Goal: Task Accomplishment & Management: Complete application form

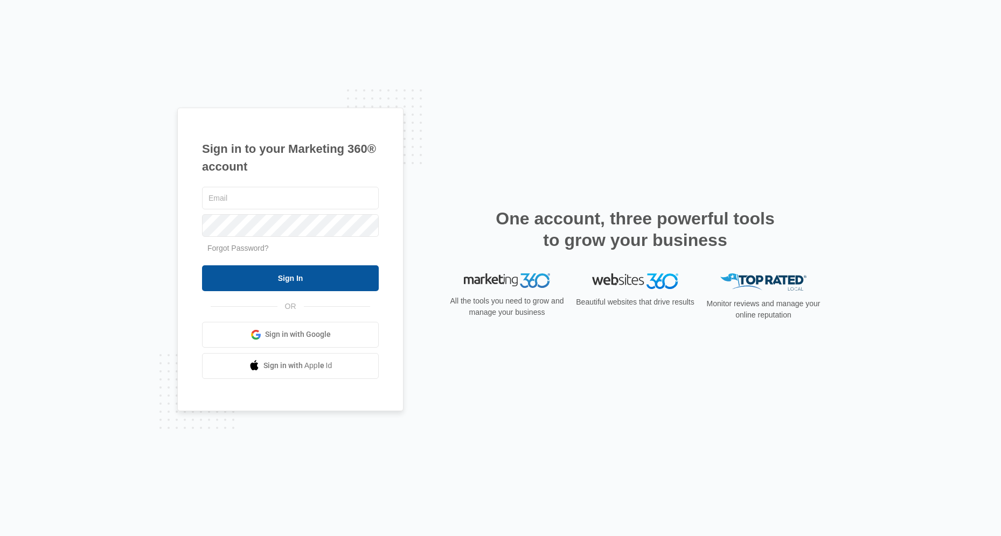
type input "gwmanager@vintage-corp.com"
click at [294, 282] on input "Sign In" at bounding box center [290, 279] width 177 height 26
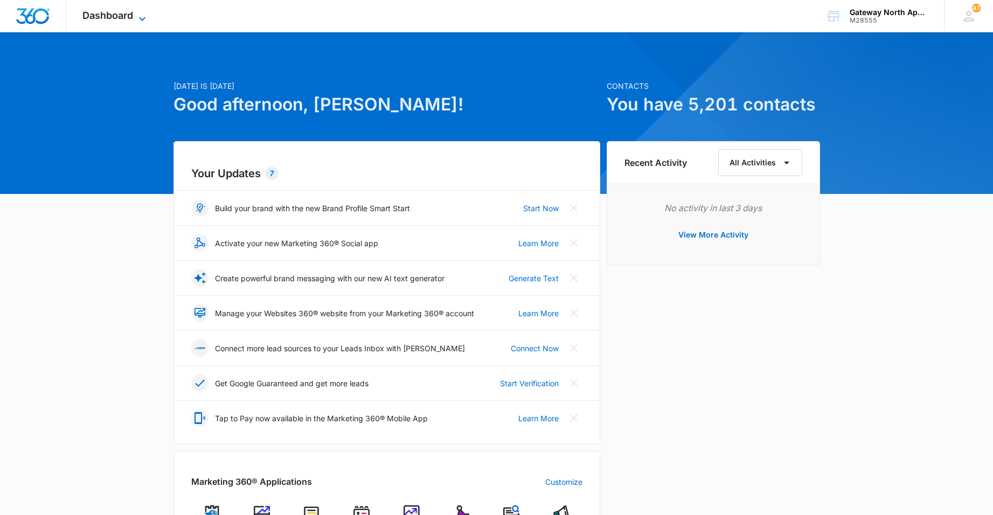
click at [136, 12] on icon at bounding box center [142, 18] width 13 height 13
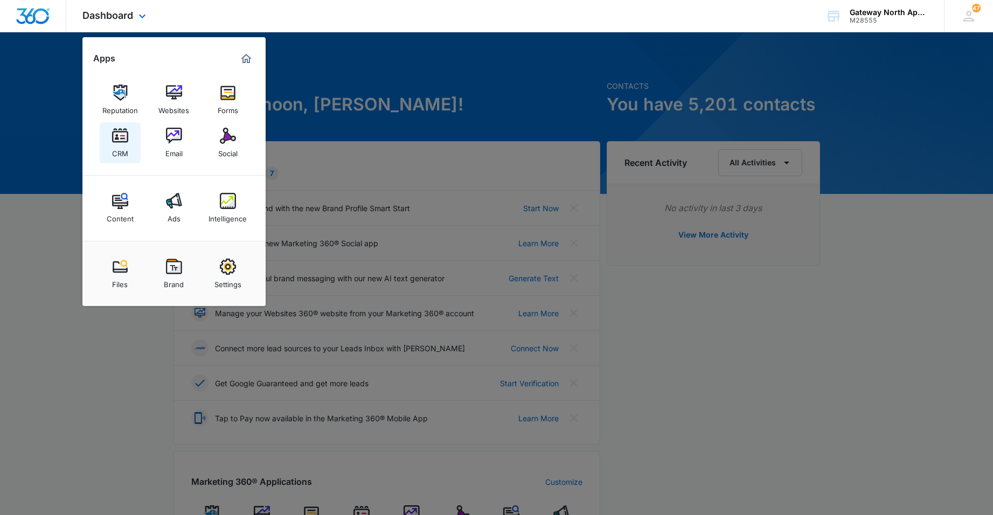
click at [123, 138] on img at bounding box center [120, 136] width 16 height 16
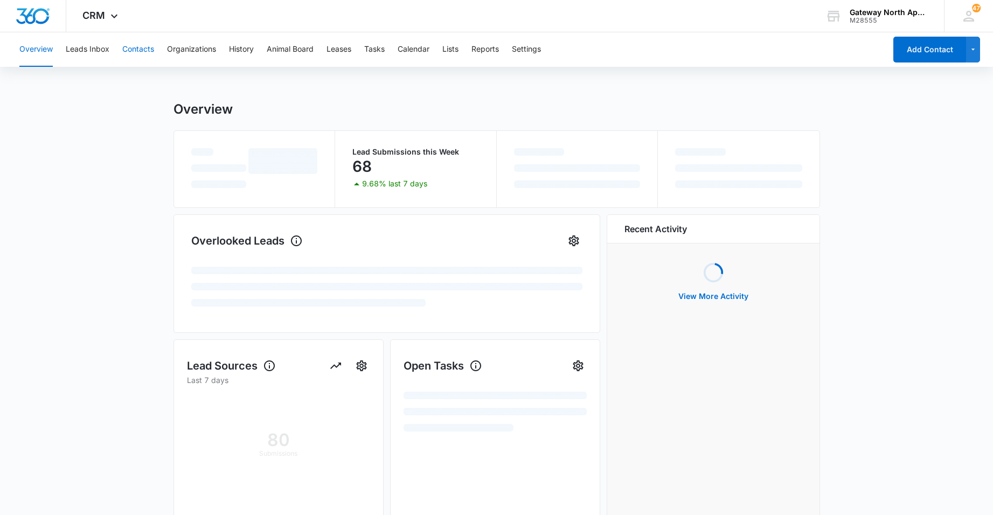
click at [142, 48] on button "Contacts" at bounding box center [138, 49] width 32 height 34
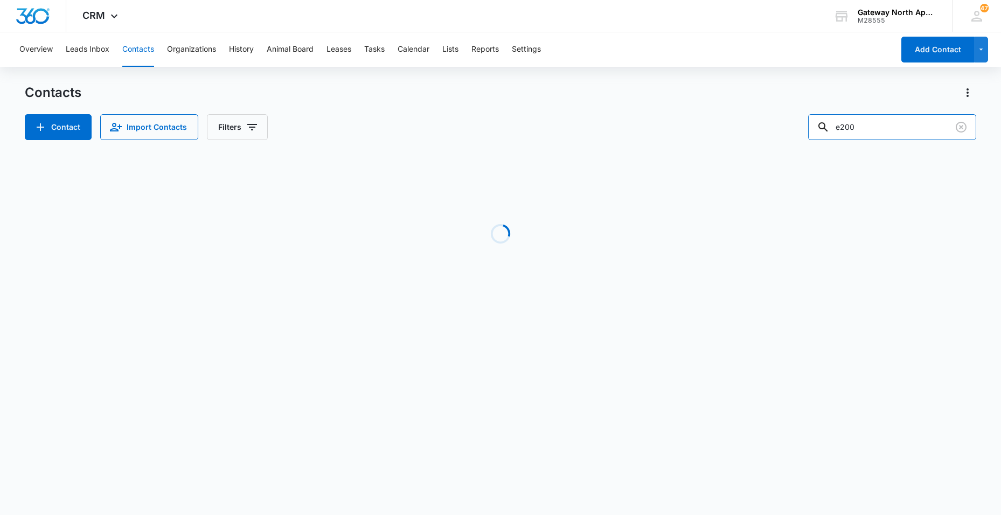
drag, startPoint x: 890, startPoint y: 122, endPoint x: 796, endPoint y: 123, distance: 93.7
click at [796, 123] on div "Contact Import Contacts Filters e200" at bounding box center [500, 127] width 951 height 26
type input "3"
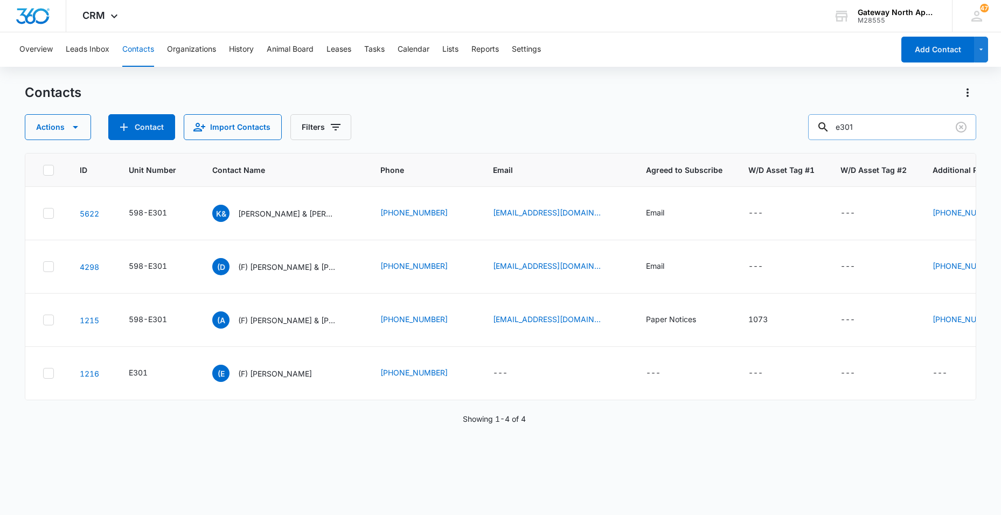
click at [880, 136] on input "e301" at bounding box center [892, 127] width 168 height 26
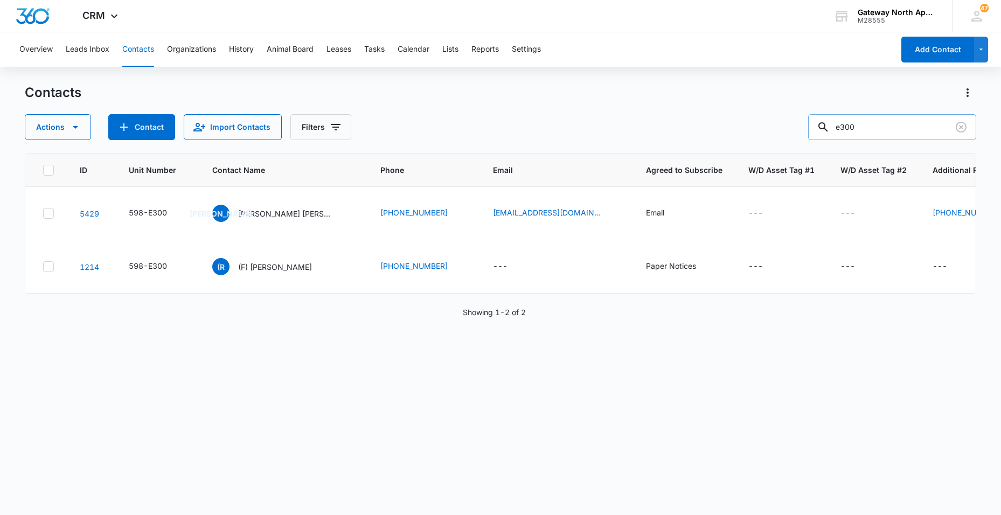
click at [892, 136] on input "e300" at bounding box center [892, 127] width 168 height 26
type input "e201"
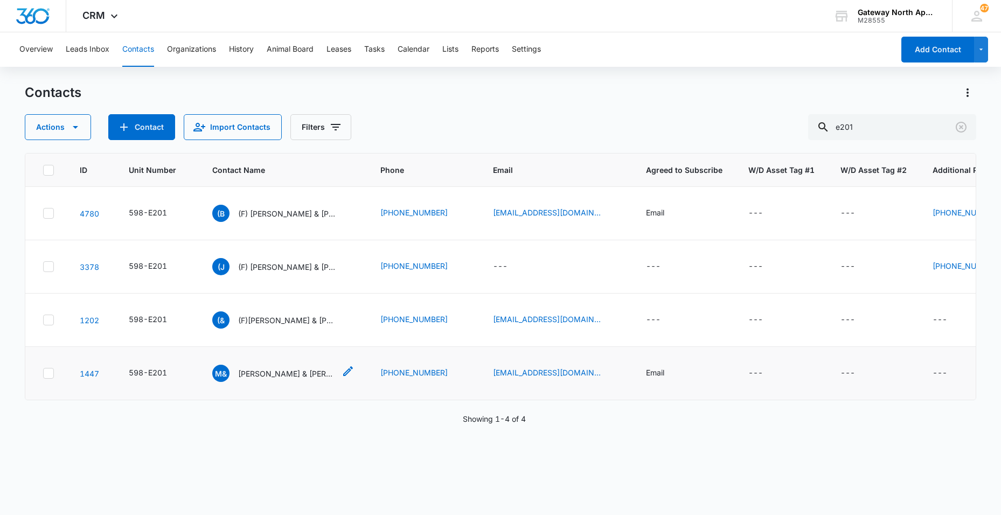
click at [284, 378] on p "[PERSON_NAME] & [PERSON_NAME]" at bounding box center [286, 373] width 97 height 11
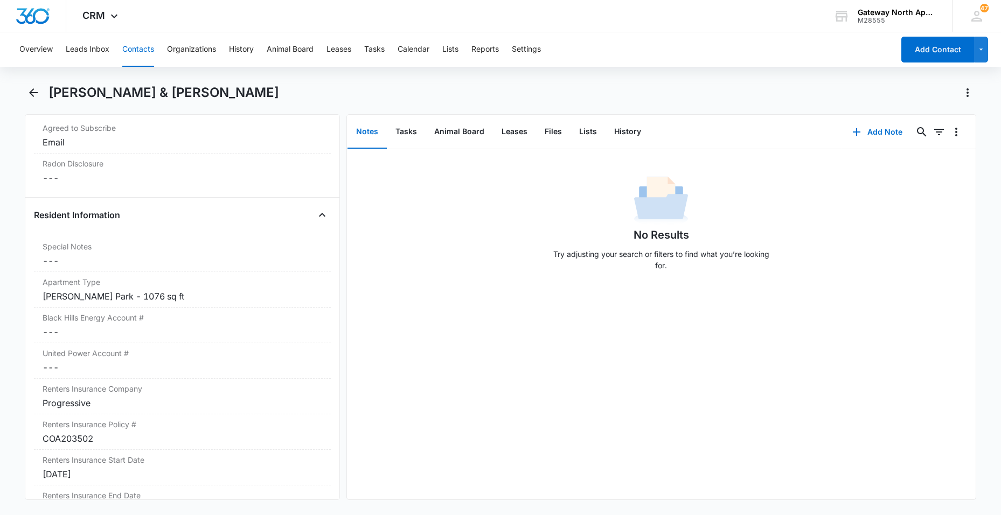
scroll to position [1014, 0]
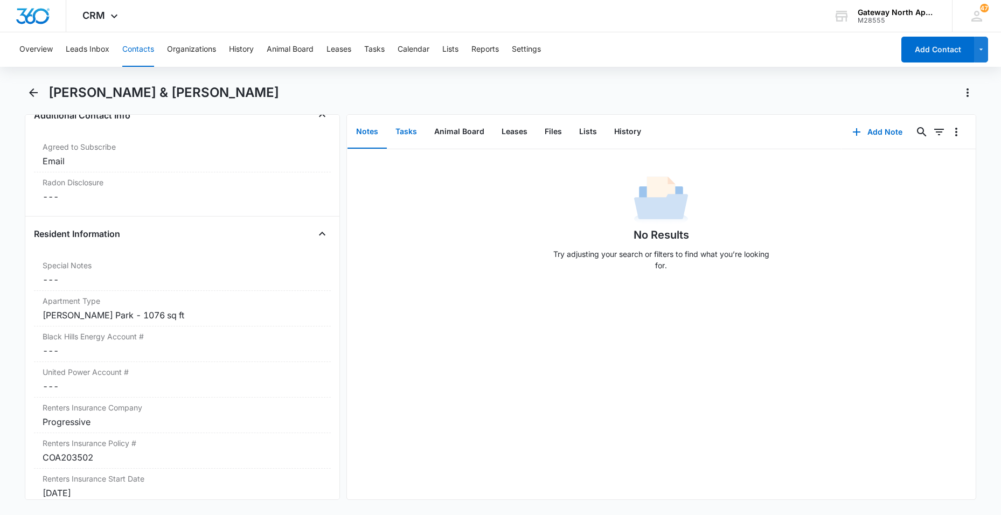
click at [409, 128] on button "Tasks" at bounding box center [406, 131] width 39 height 33
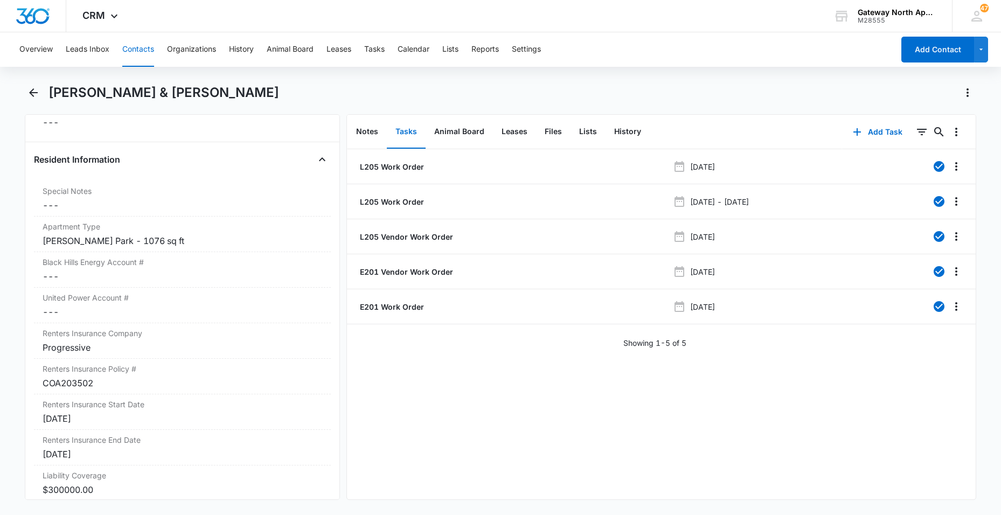
scroll to position [1029, 0]
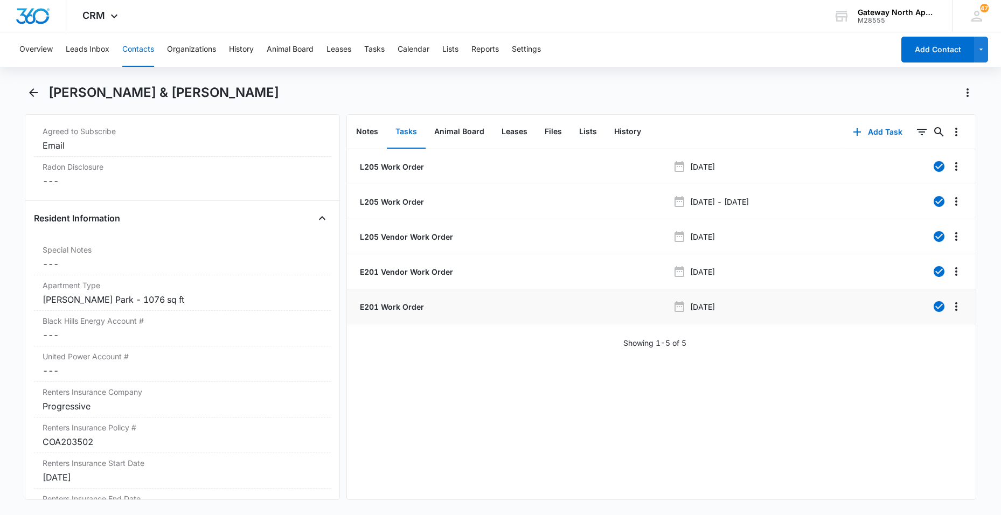
click at [395, 303] on p "E201 Work Order" at bounding box center [391, 306] width 66 height 11
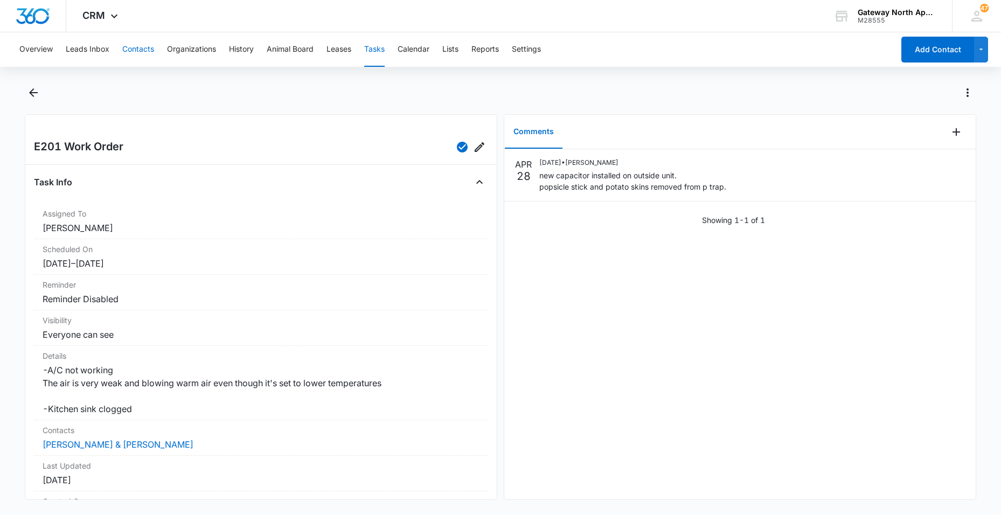
click at [130, 48] on button "Contacts" at bounding box center [138, 49] width 32 height 34
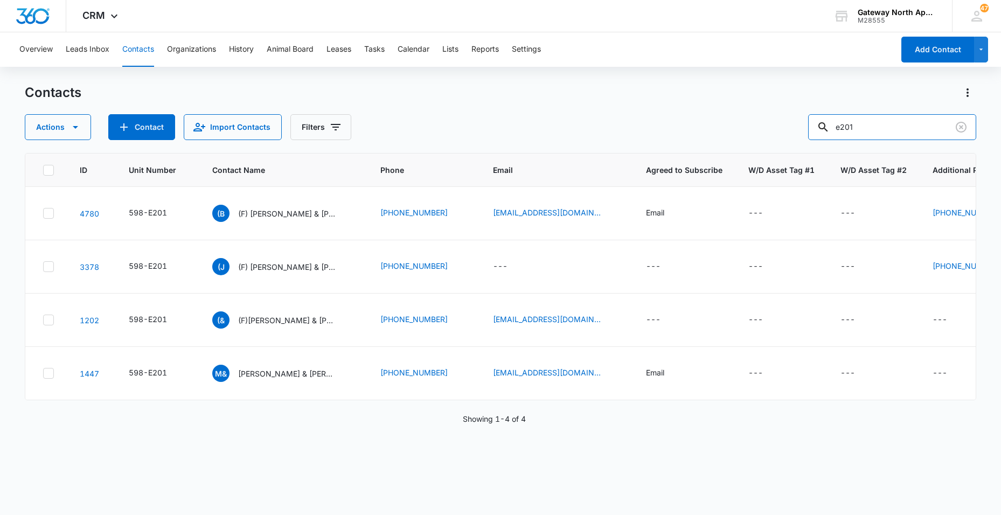
drag, startPoint x: 902, startPoint y: 127, endPoint x: 663, endPoint y: 122, distance: 238.7
click at [694, 128] on div "Actions Contact Import Contacts Filters e201" at bounding box center [500, 127] width 951 height 26
type input "g306"
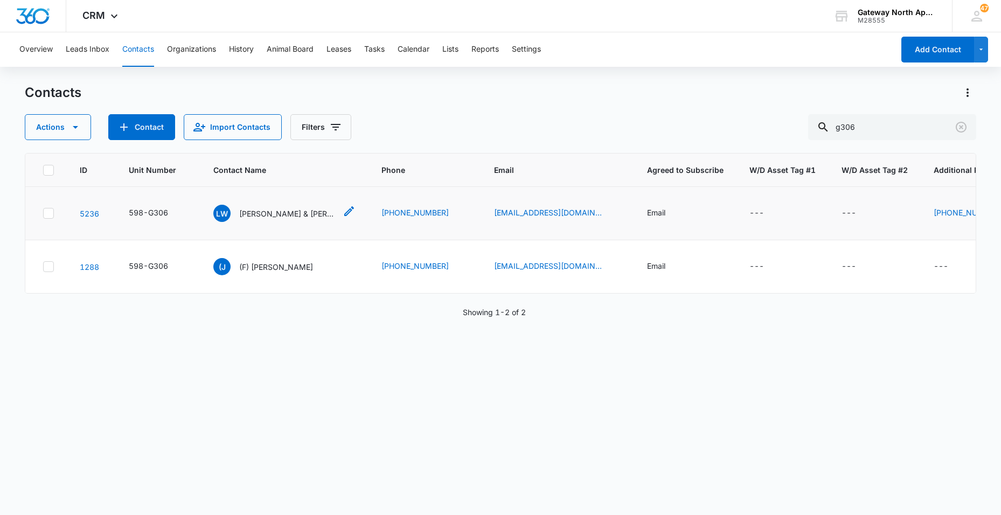
click at [292, 211] on p "[PERSON_NAME] & [PERSON_NAME] & [PERSON_NAME]" at bounding box center [287, 213] width 97 height 11
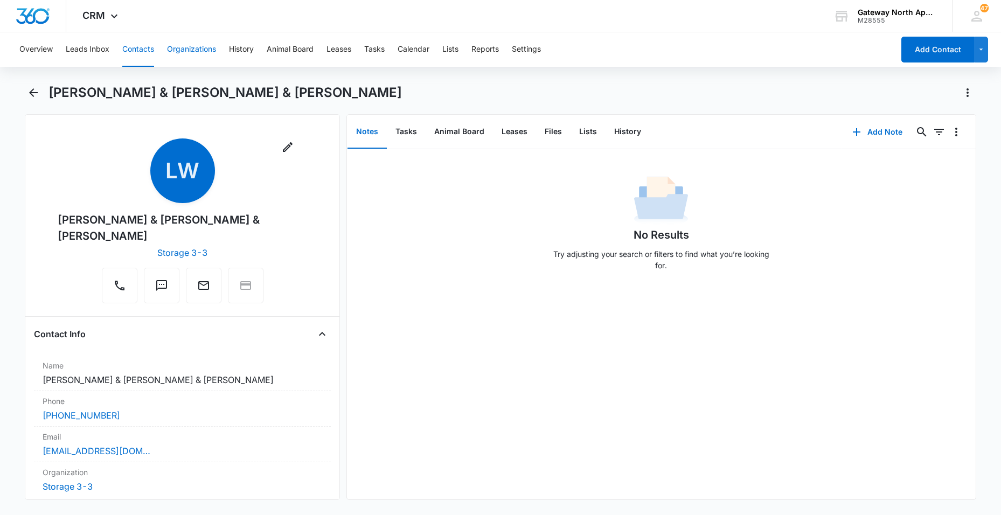
drag, startPoint x: 146, startPoint y: 44, endPoint x: 177, endPoint y: 45, distance: 30.7
click at [146, 44] on button "Contacts" at bounding box center [138, 49] width 32 height 34
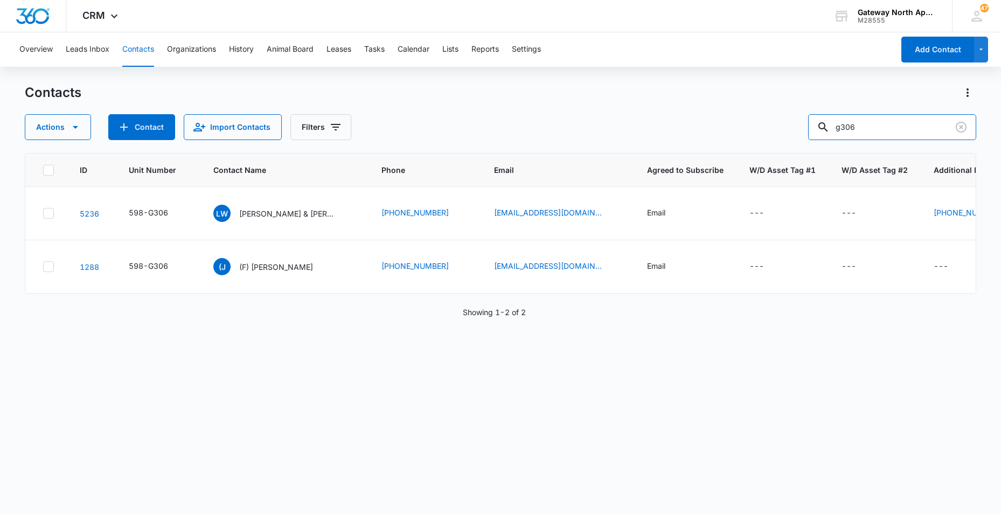
drag, startPoint x: 890, startPoint y: 134, endPoint x: 663, endPoint y: 169, distance: 229.9
click at [733, 136] on div "Actions Contact Import Contacts Filters g306" at bounding box center [500, 127] width 951 height 26
type input "e201"
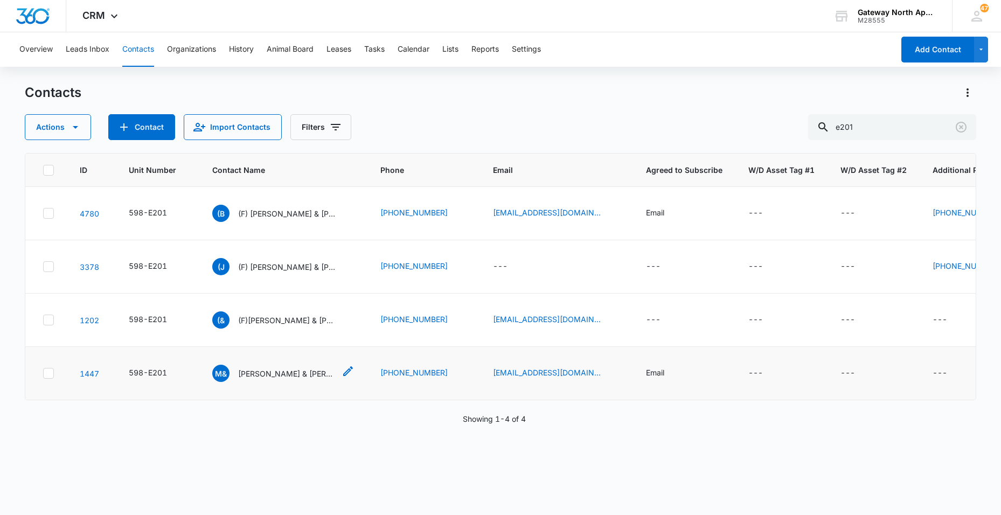
click at [296, 376] on p "[PERSON_NAME] & [PERSON_NAME]" at bounding box center [286, 373] width 97 height 11
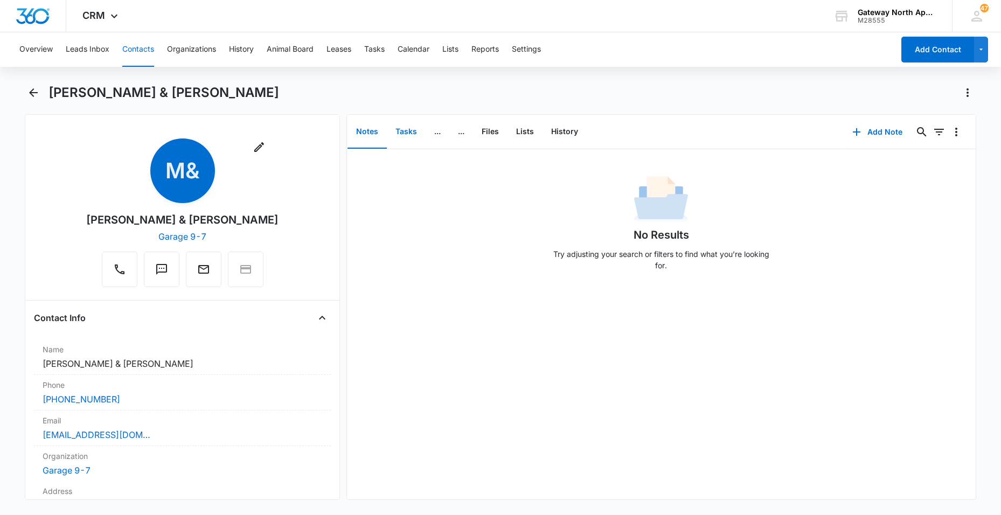
click at [401, 134] on button "Tasks" at bounding box center [406, 131] width 39 height 33
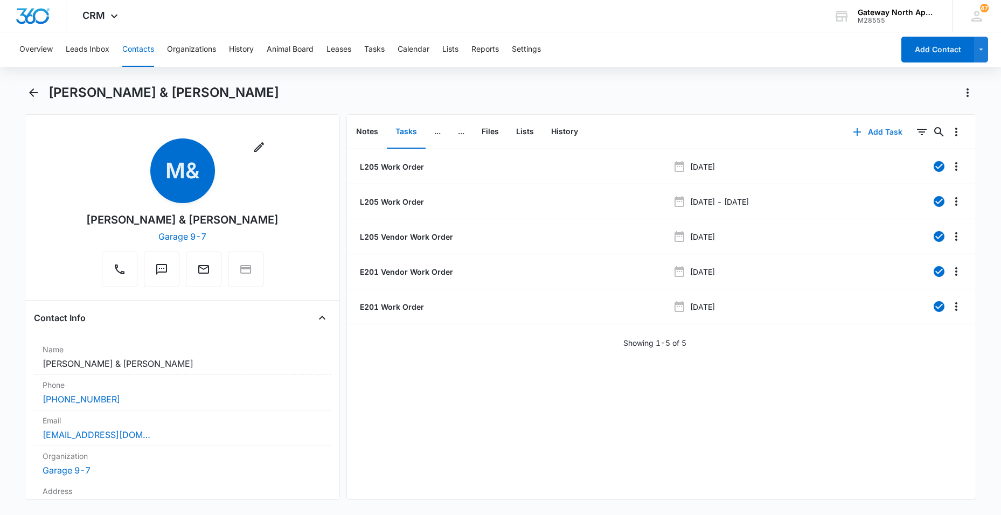
click at [866, 132] on button "Add Task" at bounding box center [877, 132] width 71 height 26
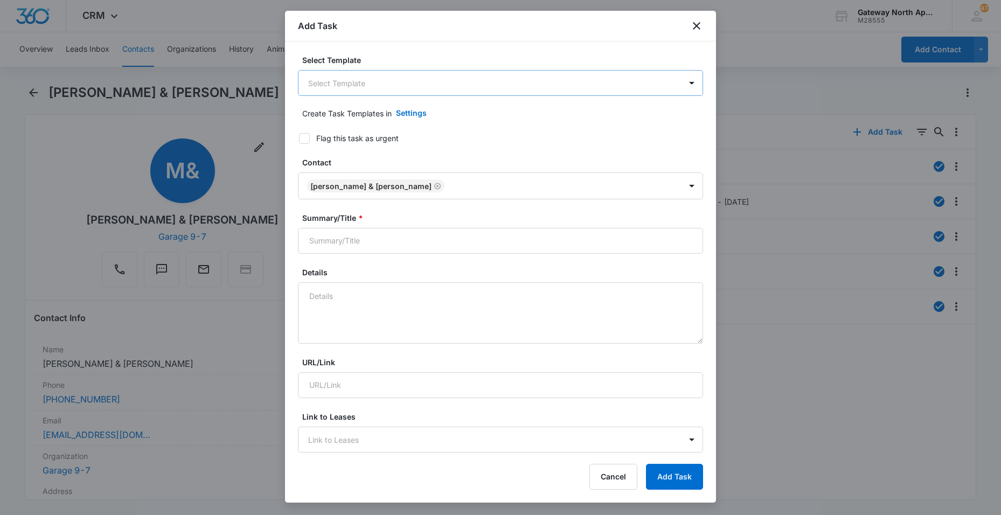
click at [536, 77] on body "CRM Apps Reputation Websites Forms CRM Email Social Content Ads Intelligence Fi…" at bounding box center [500, 257] width 1001 height 515
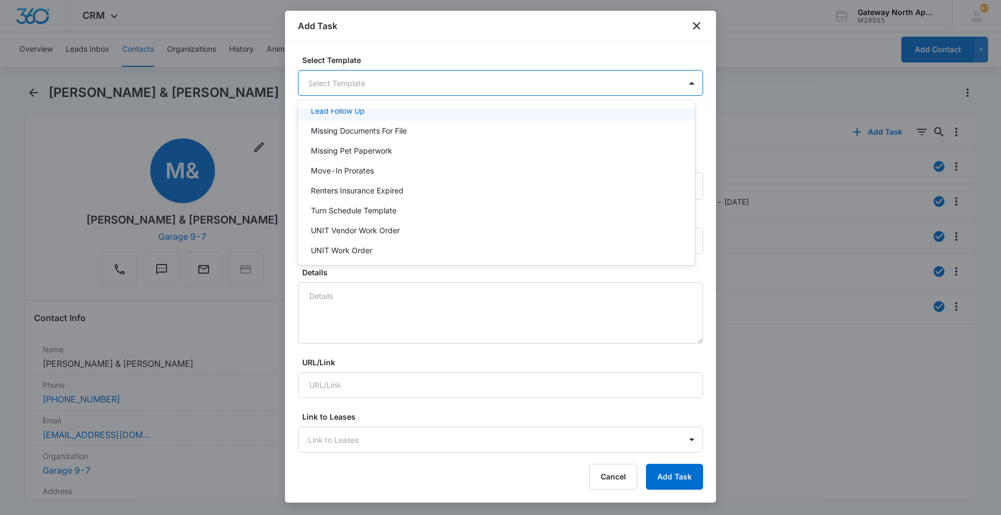
scroll to position [96, 0]
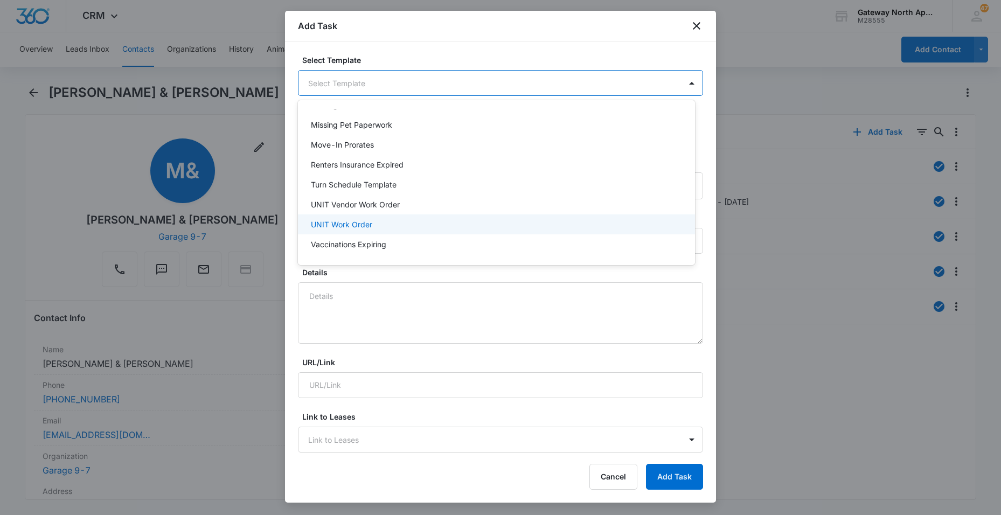
click at [362, 224] on p "UNIT Work Order" at bounding box center [341, 224] width 61 height 11
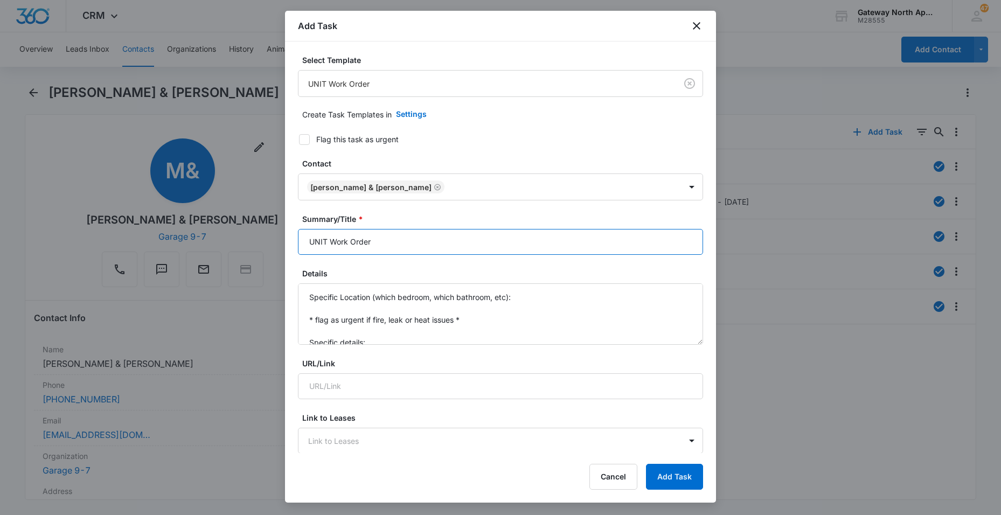
drag, startPoint x: 326, startPoint y: 247, endPoint x: 274, endPoint y: 248, distance: 52.3
click at [274, 248] on body "CRM Apps Reputation Websites Forms CRM Email Social Content Ads Intelligence Fi…" at bounding box center [500, 257] width 1001 height 515
type input "E201 Work Order"
drag, startPoint x: 382, startPoint y: 337, endPoint x: 225, endPoint y: 260, distance: 175.4
click at [228, 260] on body "CRM Apps Reputation Websites Forms CRM Email Social Content Ads Intelligence Fi…" at bounding box center [500, 257] width 1001 height 515
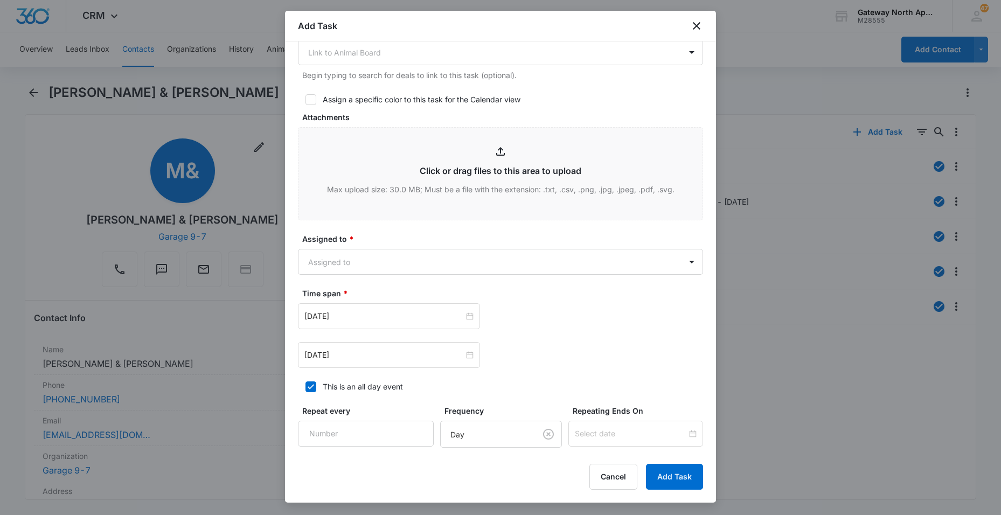
scroll to position [485, 0]
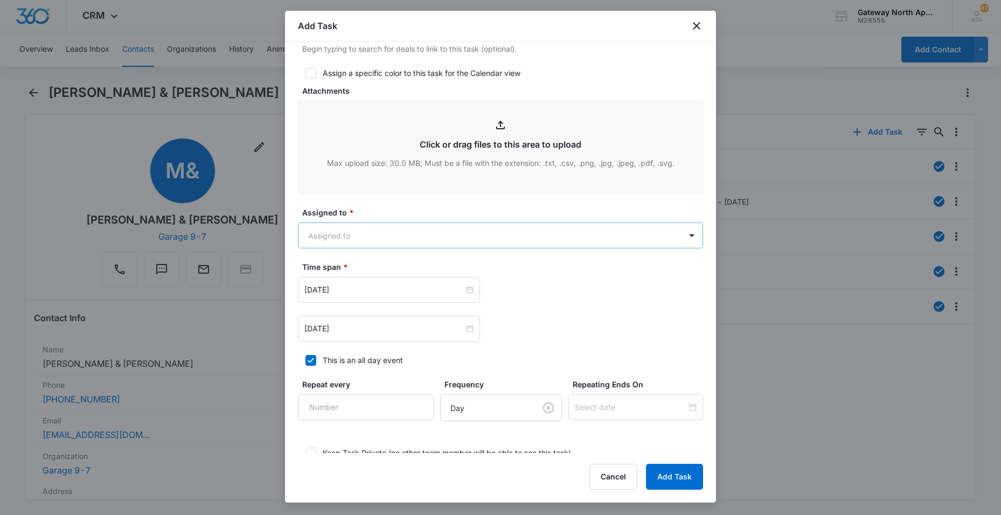
type textarea "A/C not working, doesnt cool, turned off for 2-3 hours turned back on and still…"
click at [374, 236] on body "CRM Apps Reputation Websites Forms CRM Email Social Content Ads Intelligence Fi…" at bounding box center [500, 257] width 1001 height 515
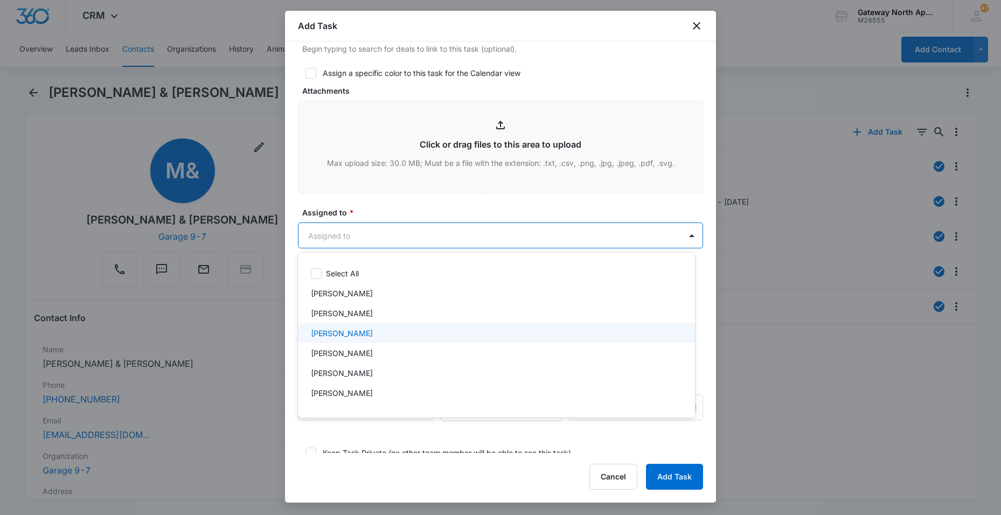
click at [345, 336] on p "[PERSON_NAME]" at bounding box center [342, 332] width 62 height 11
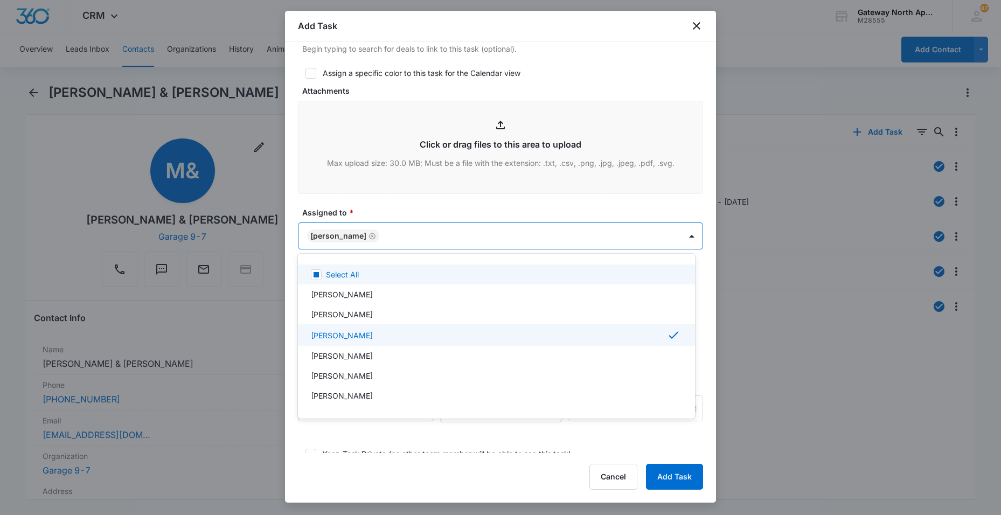
click at [431, 235] on div at bounding box center [500, 257] width 1001 height 515
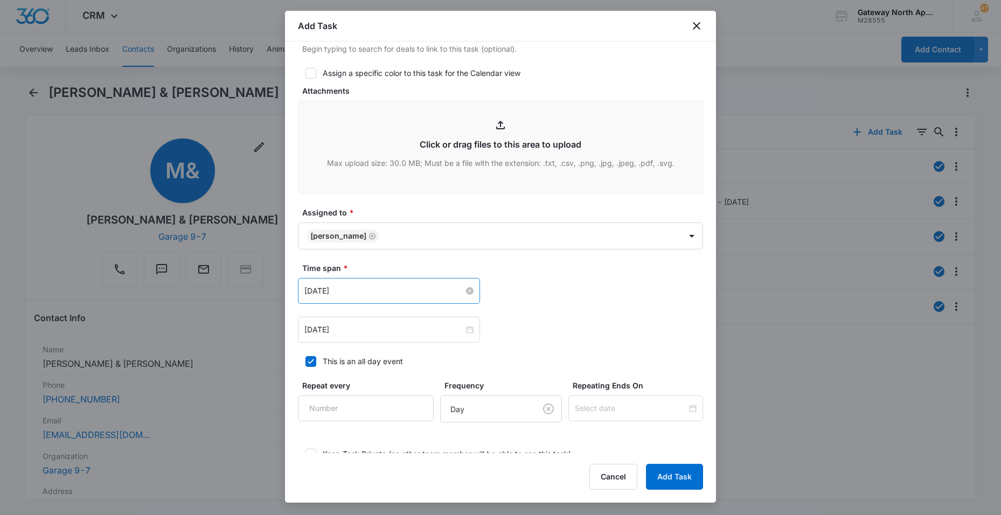
click at [413, 290] on input "[DATE]" at bounding box center [383, 291] width 159 height 12
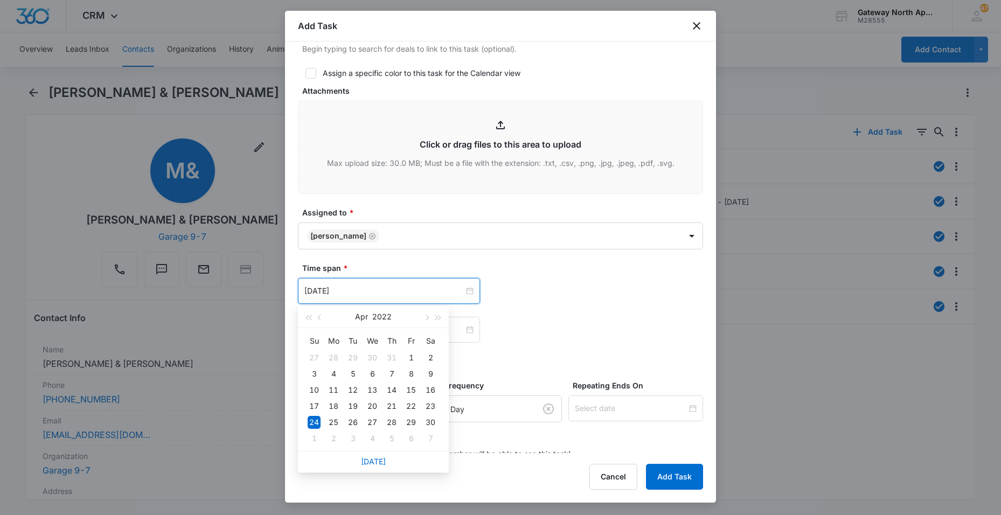
click at [372, 470] on div "[DATE]" at bounding box center [373, 462] width 151 height 22
click at [372, 464] on link "[DATE]" at bounding box center [373, 461] width 25 height 9
type input "[DATE]"
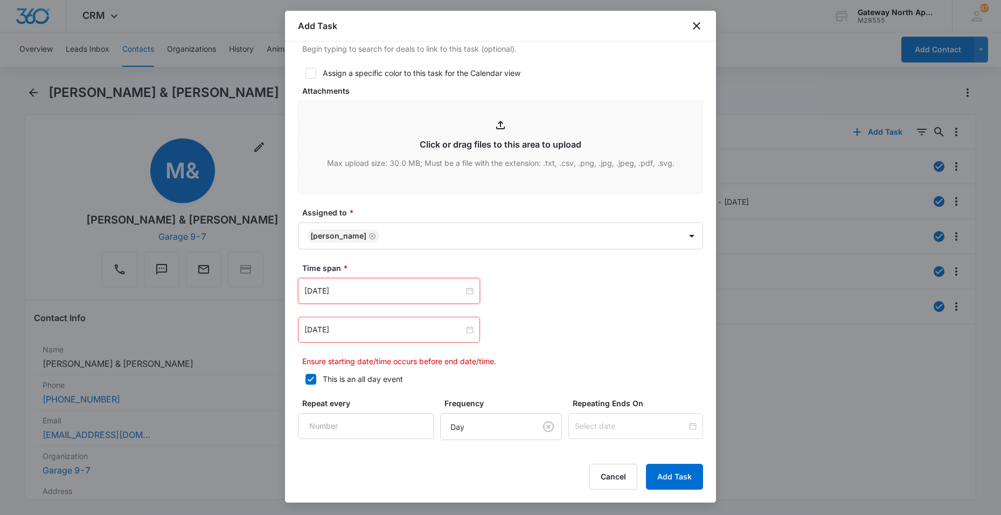
click at [400, 337] on div "[DATE]" at bounding box center [389, 330] width 182 height 26
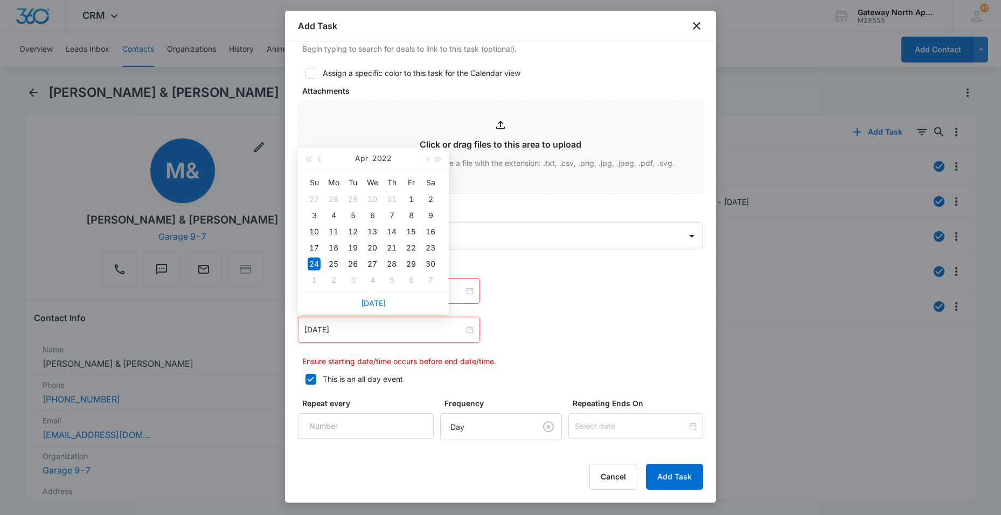
click at [382, 304] on link "[DATE]" at bounding box center [373, 302] width 25 height 9
type input "[DATE]"
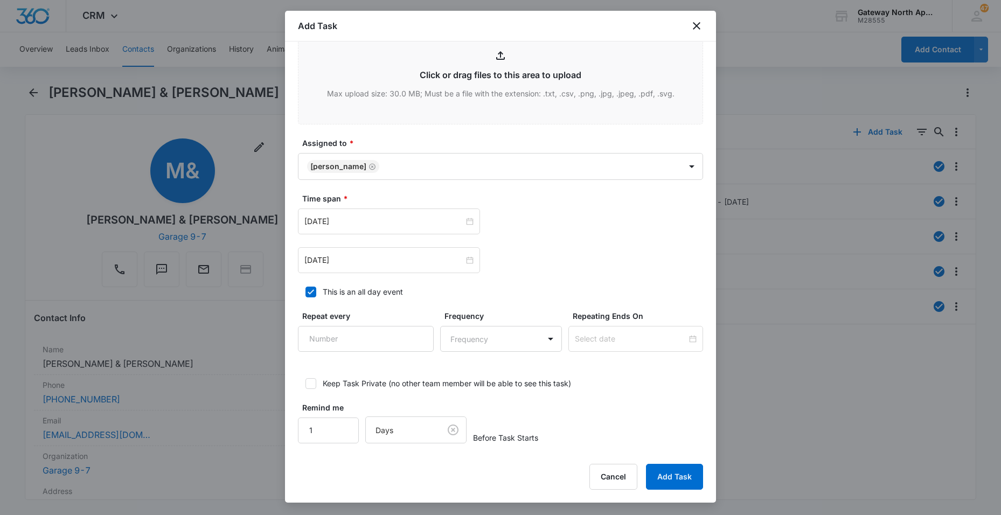
scroll to position [557, 0]
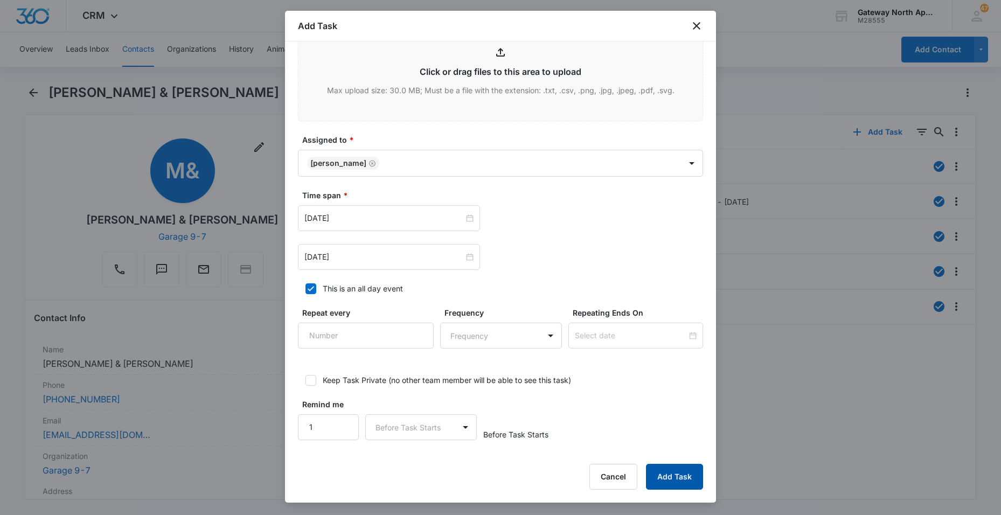
click at [679, 479] on button "Add Task" at bounding box center [674, 477] width 57 height 26
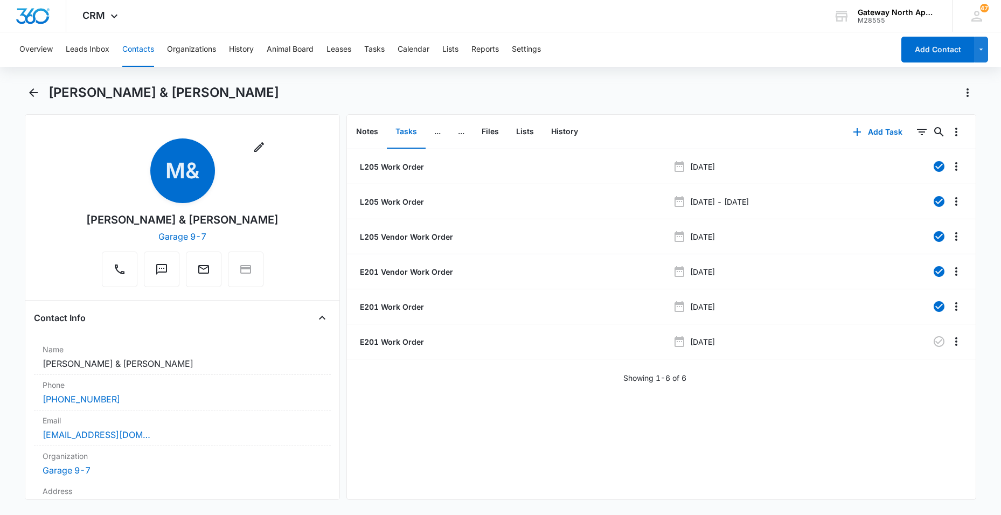
click at [142, 52] on button "Contacts" at bounding box center [138, 49] width 32 height 34
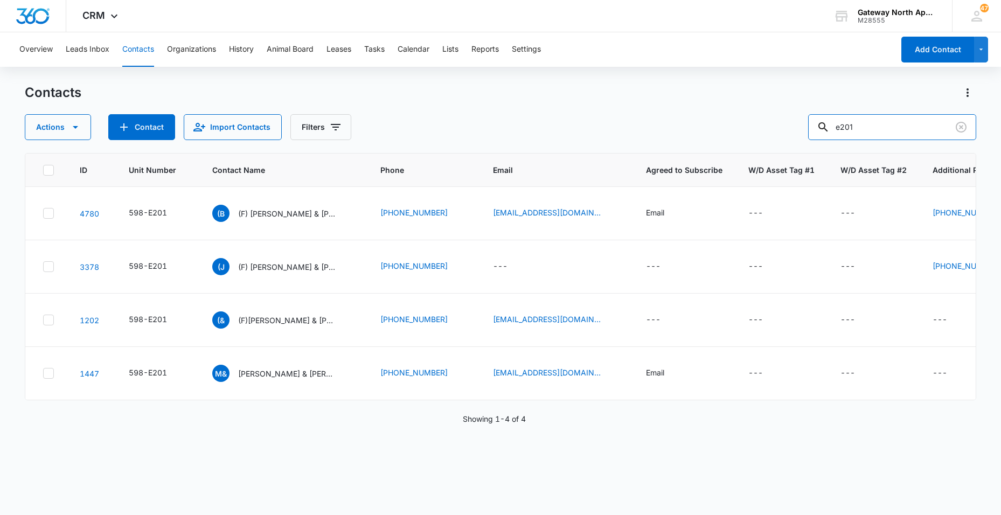
drag, startPoint x: 878, startPoint y: 128, endPoint x: 723, endPoint y: 152, distance: 156.4
click at [730, 151] on div "Contacts Actions Contact Import Contacts Filters e201 ID Unit Number Contact Na…" at bounding box center [500, 299] width 951 height 430
type input "g306"
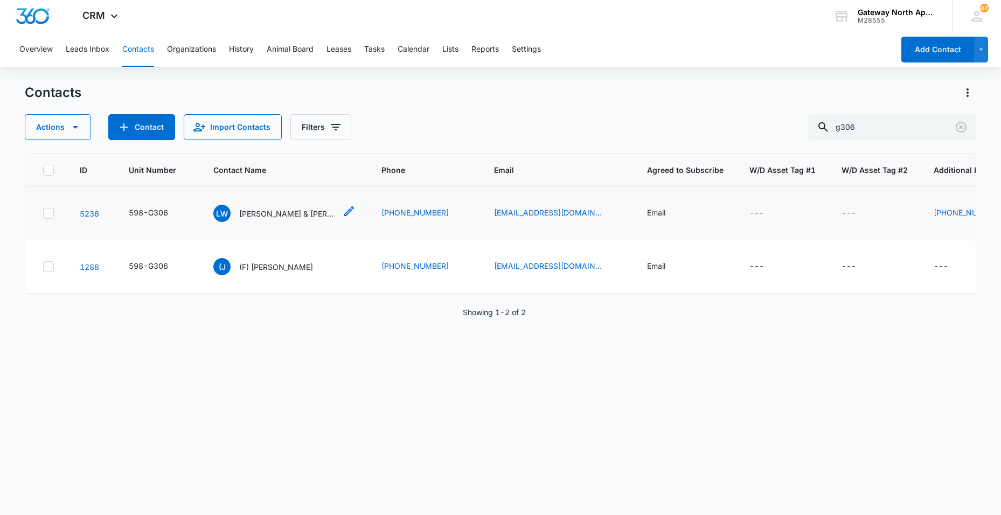
click at [287, 219] on p "[PERSON_NAME] & [PERSON_NAME] & [PERSON_NAME]" at bounding box center [287, 213] width 97 height 11
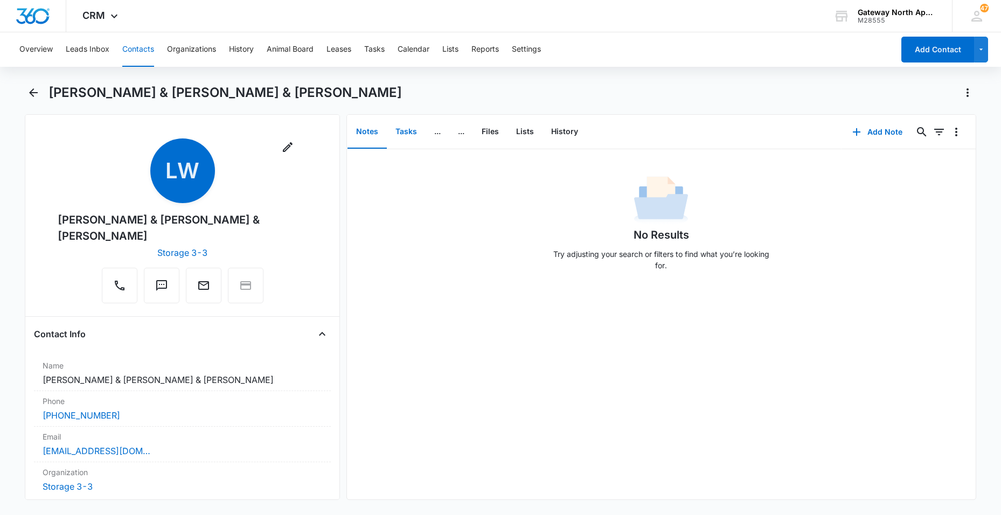
click at [405, 129] on button "Tasks" at bounding box center [406, 131] width 39 height 33
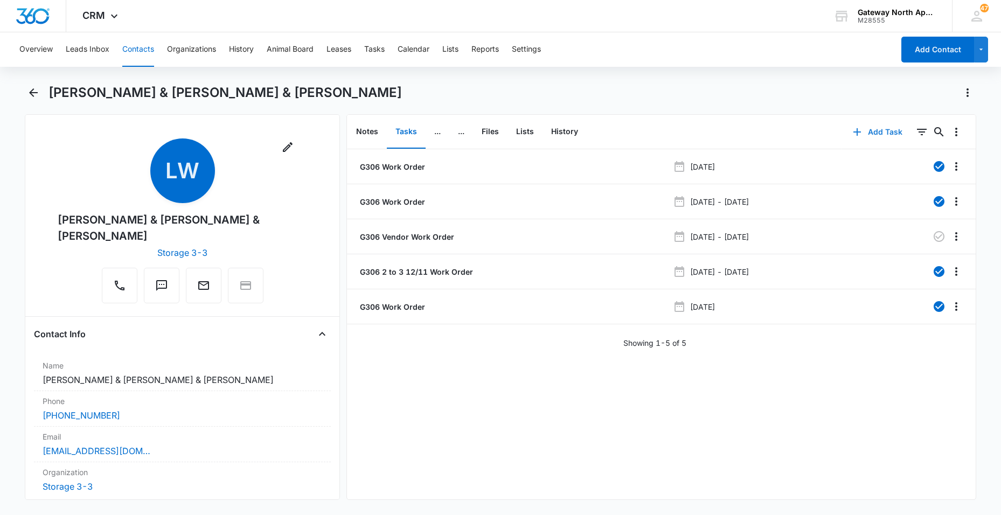
click at [888, 134] on button "Add Task" at bounding box center [877, 132] width 71 height 26
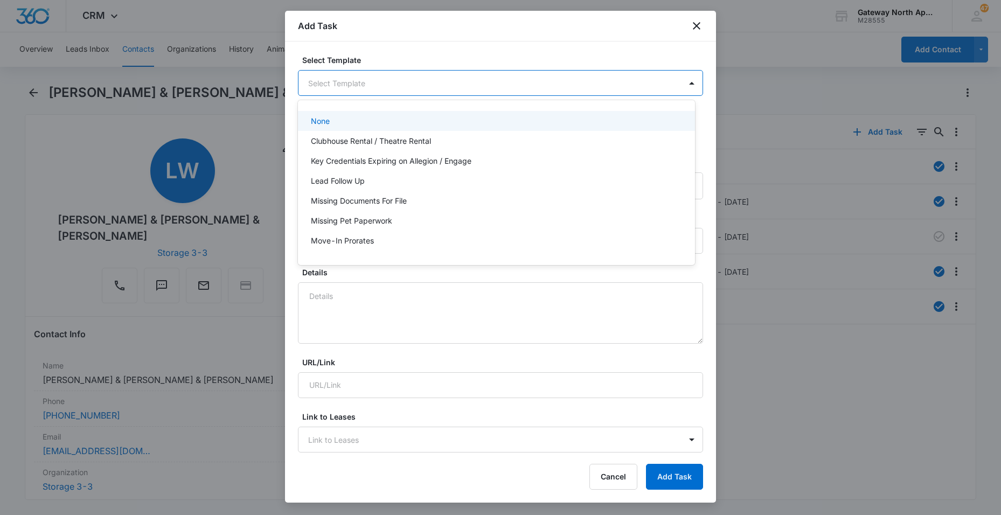
click at [468, 91] on body "CRM Apps Reputation Websites Forms CRM Email Social Content Ads Intelligence Fi…" at bounding box center [500, 257] width 1001 height 515
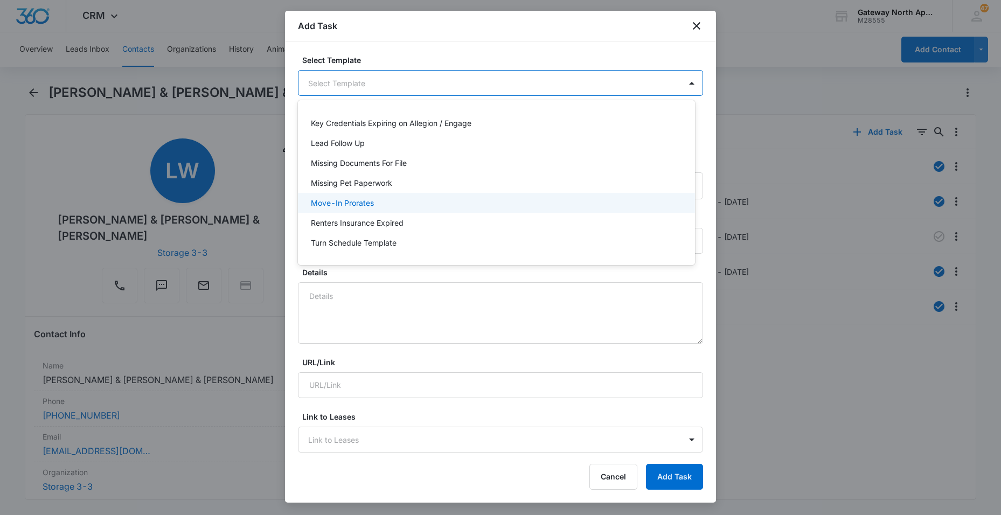
scroll to position [96, 0]
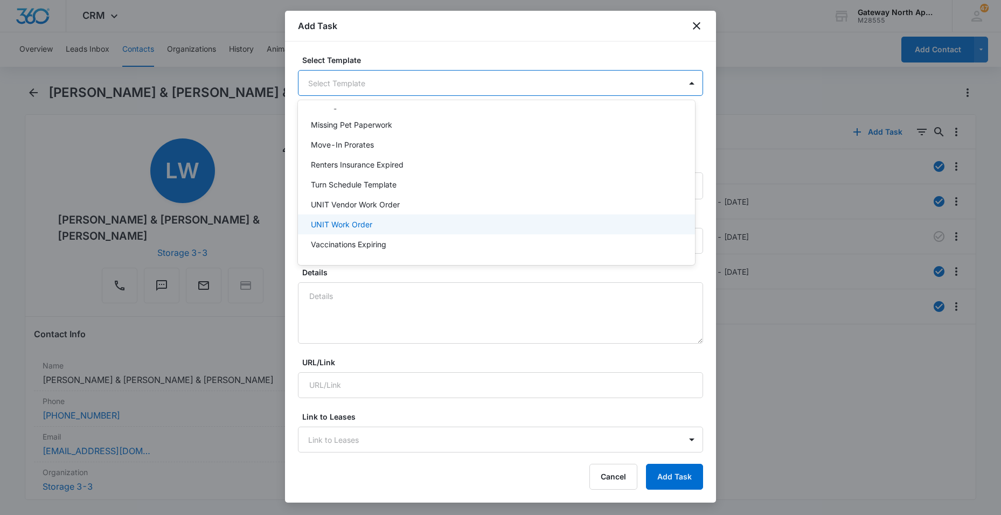
click at [355, 224] on p "UNIT Work Order" at bounding box center [341, 224] width 61 height 11
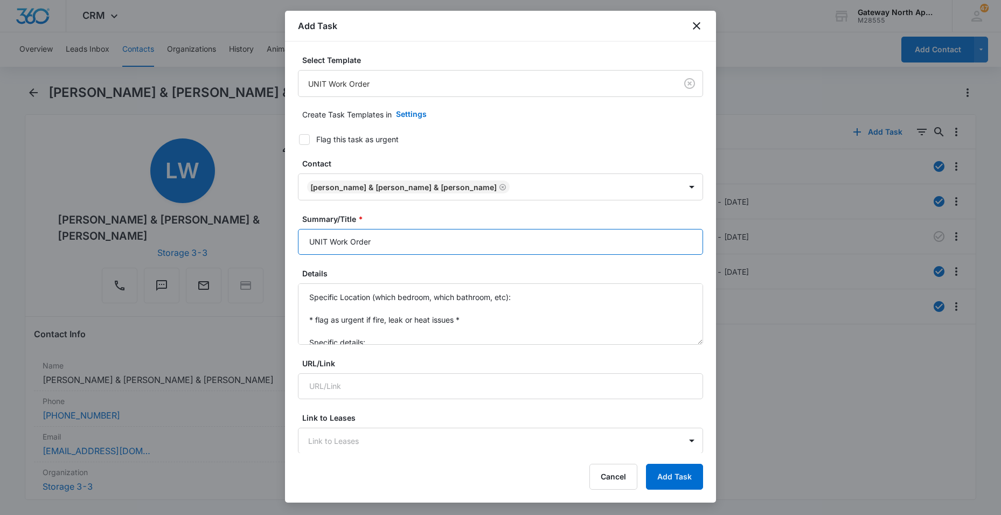
drag, startPoint x: 326, startPoint y: 239, endPoint x: 289, endPoint y: 239, distance: 37.2
click at [292, 244] on div "Select Template UNIT Work Order Create Task Templates in Settings Flag this tas…" at bounding box center [500, 246] width 431 height 411
type input "G306 Work Order"
drag, startPoint x: 379, startPoint y: 337, endPoint x: 286, endPoint y: 262, distance: 119.1
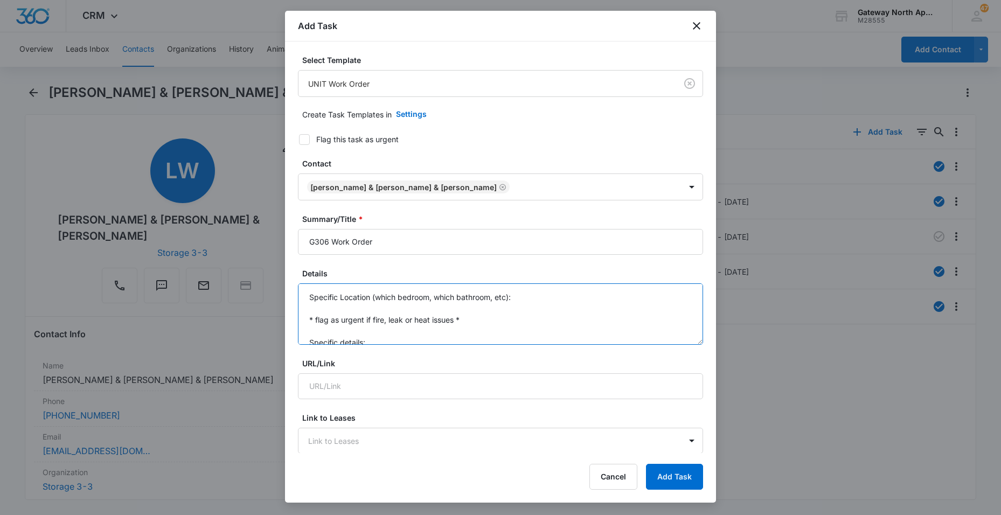
click at [286, 274] on div "Select Template UNIT Work Order Create Task Templates in Settings Flag this tas…" at bounding box center [500, 246] width 431 height 411
click at [312, 295] on textarea "Details" at bounding box center [500, 313] width 405 height 61
click at [336, 298] on textarea "Details" at bounding box center [500, 313] width 405 height 61
click at [308, 297] on textarea "Details" at bounding box center [500, 313] width 405 height 61
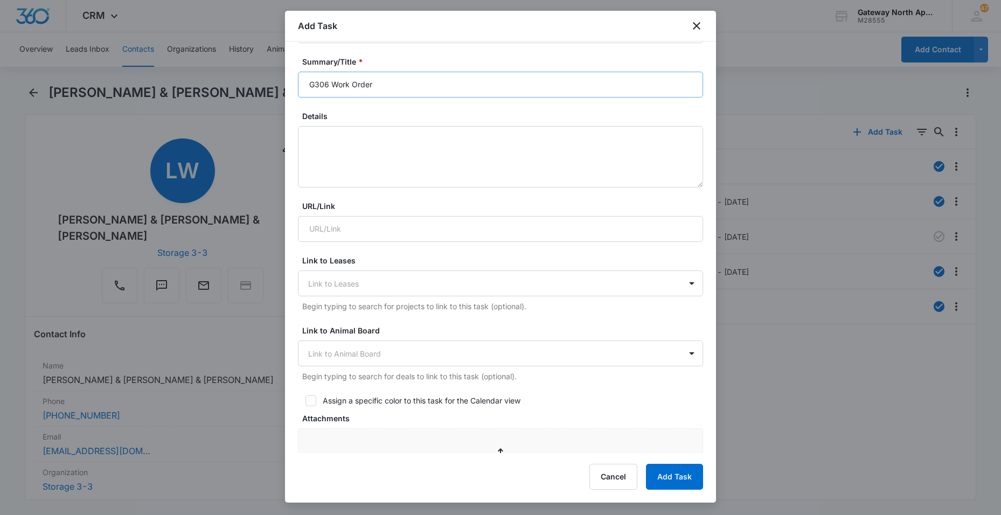
scroll to position [58, 0]
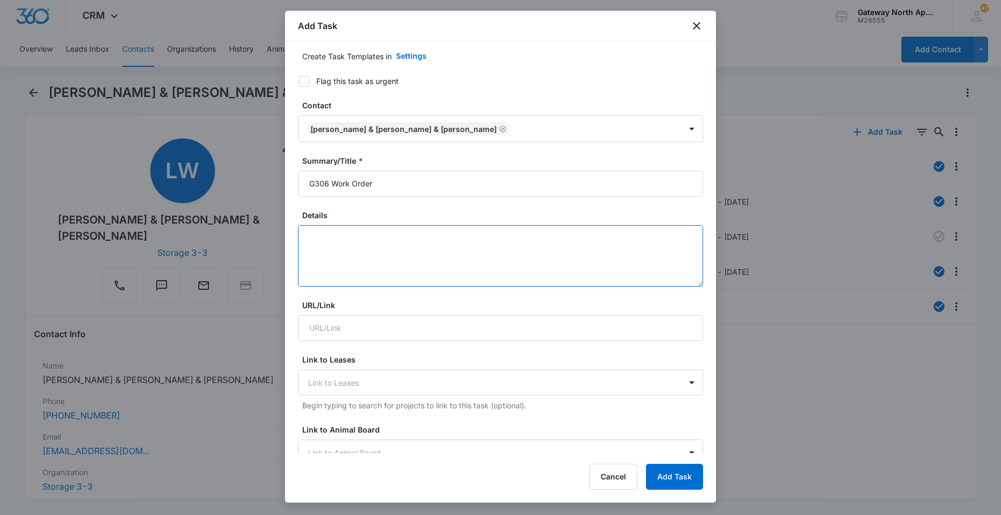
drag, startPoint x: 365, startPoint y: 265, endPoint x: 366, endPoint y: 258, distance: 7.1
click at [365, 264] on textarea "Details" at bounding box center [500, 255] width 405 height 61
click at [310, 239] on textarea "Details" at bounding box center [500, 255] width 405 height 61
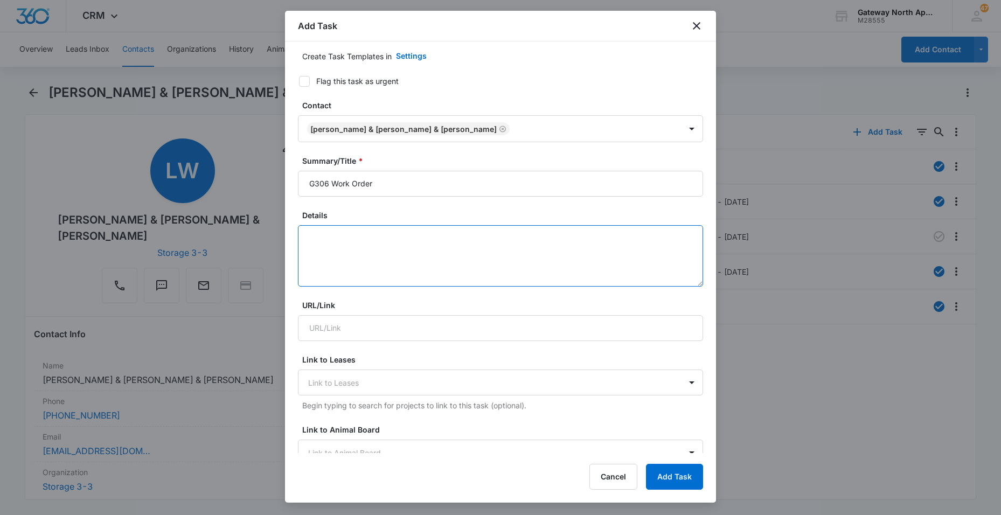
click at [310, 239] on textarea "Details" at bounding box center [500, 255] width 405 height 61
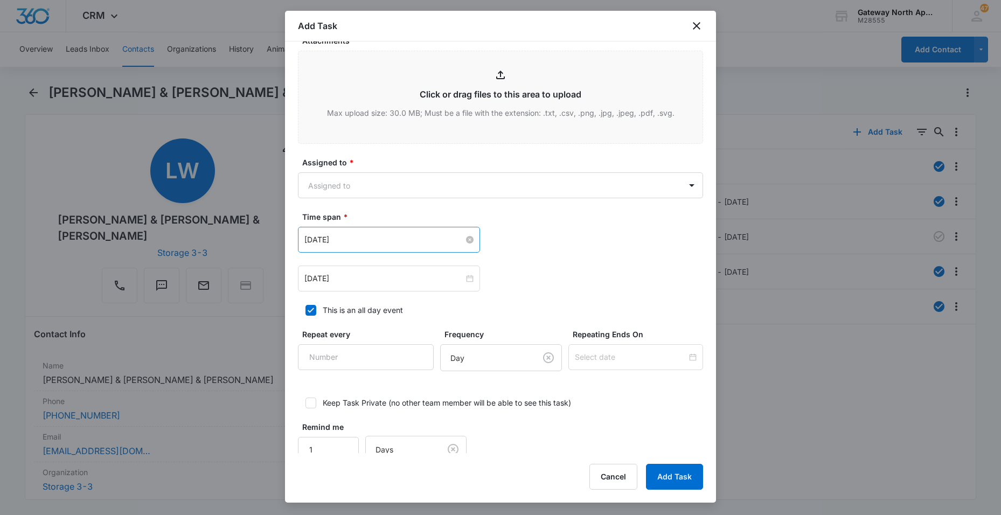
scroll to position [557, 0]
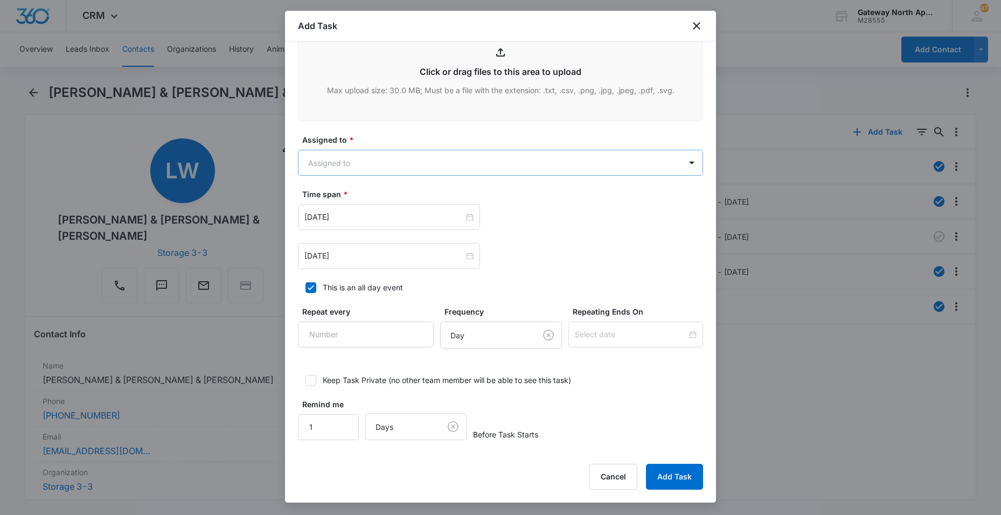
type textarea "ecall smoke detector, 1 beep, stopped after she called"
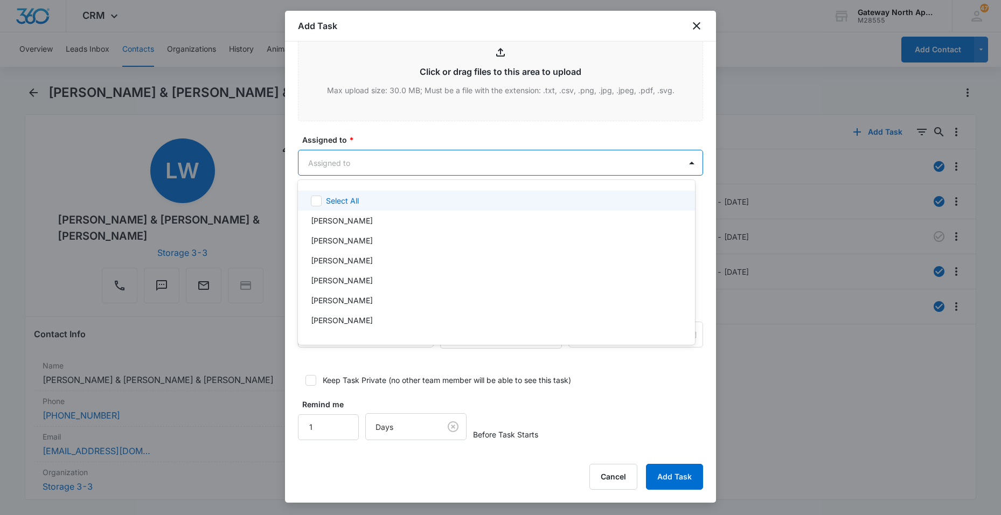
click at [360, 162] on body "CRM Apps Reputation Websites Forms CRM Email Social Content Ads Intelligence Fi…" at bounding box center [500, 257] width 1001 height 515
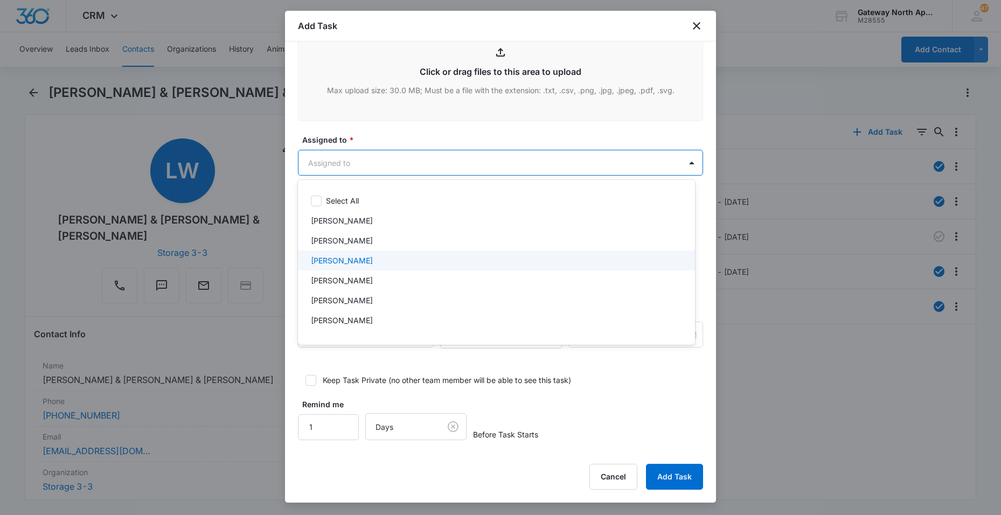
click at [346, 264] on p "[PERSON_NAME]" at bounding box center [342, 260] width 62 height 11
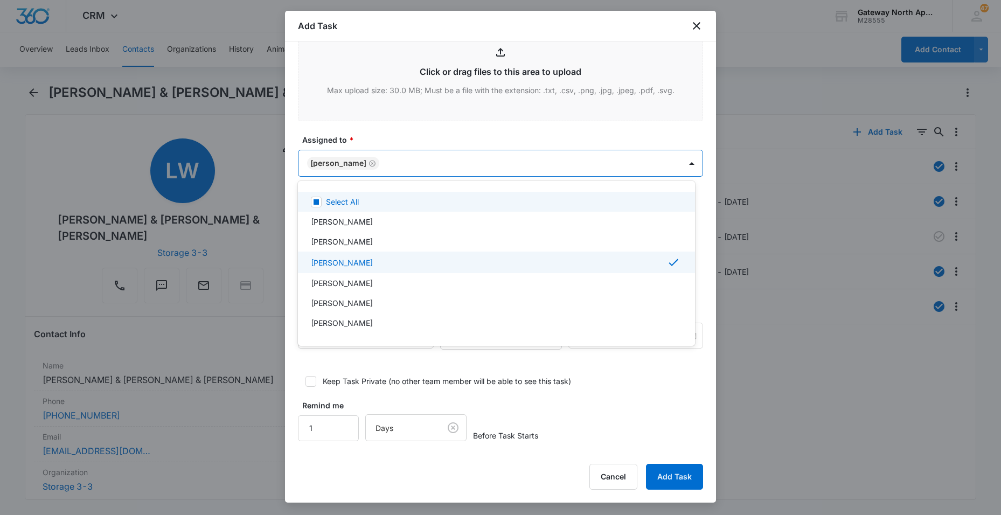
click at [423, 158] on div at bounding box center [500, 257] width 1001 height 515
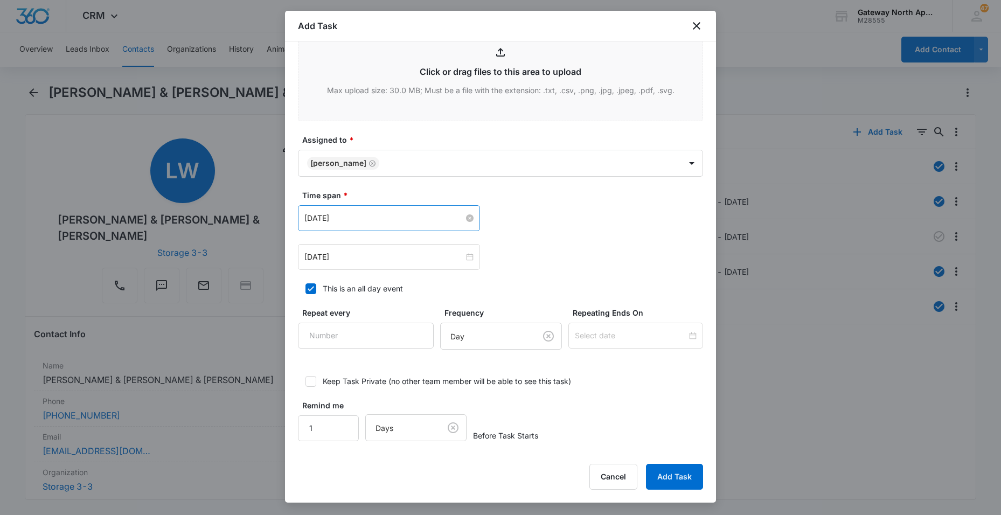
click at [402, 216] on input "[DATE]" at bounding box center [383, 218] width 159 height 12
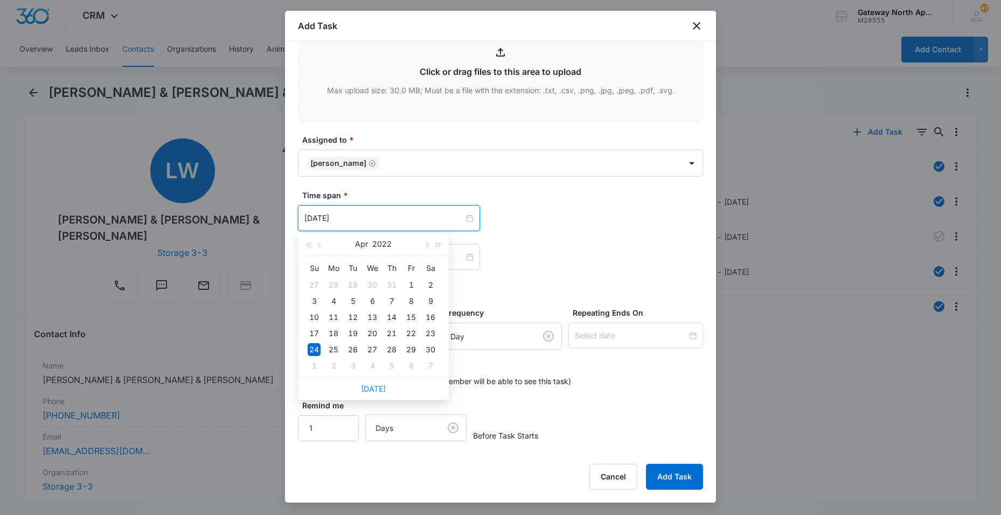
click at [371, 389] on link "[DATE]" at bounding box center [373, 388] width 25 height 9
type input "[DATE]"
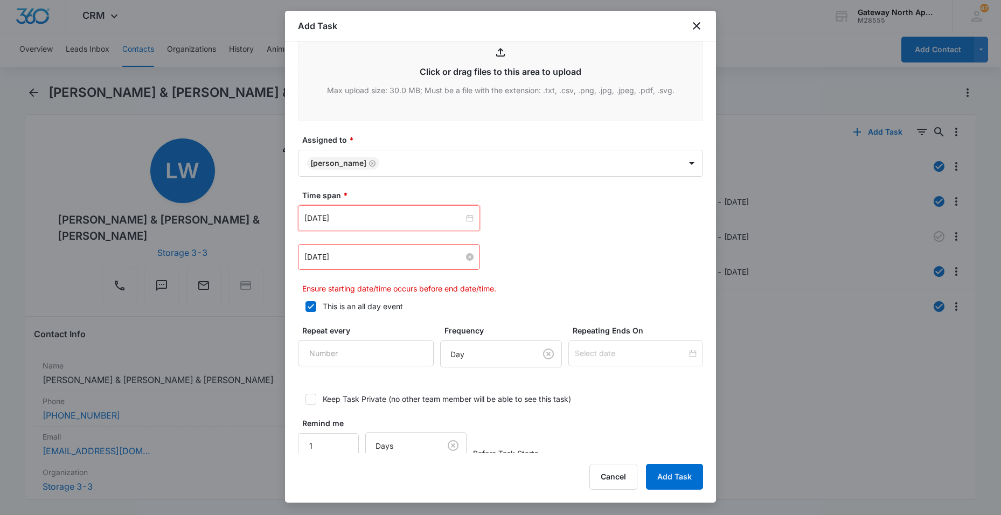
click at [401, 256] on input "[DATE]" at bounding box center [383, 257] width 159 height 12
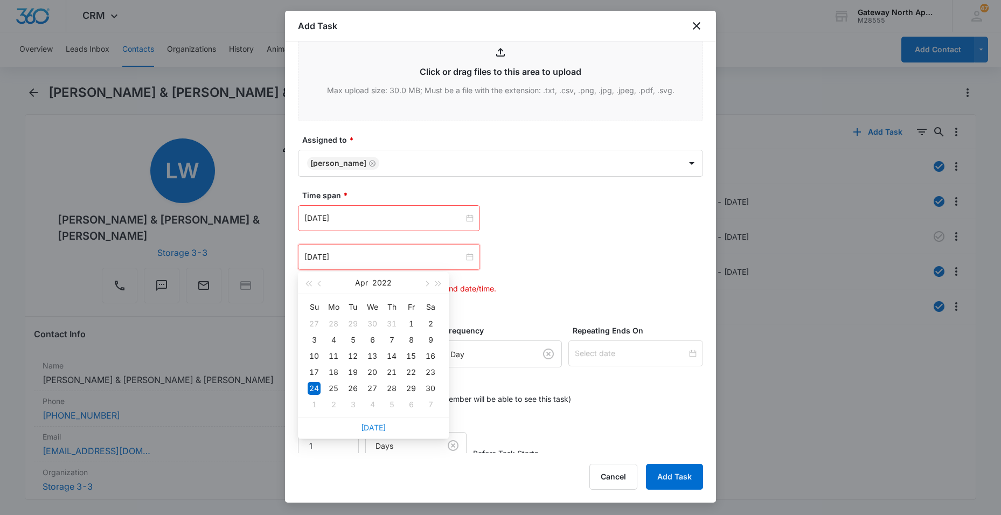
click at [372, 429] on link "[DATE]" at bounding box center [373, 427] width 25 height 9
type input "[DATE]"
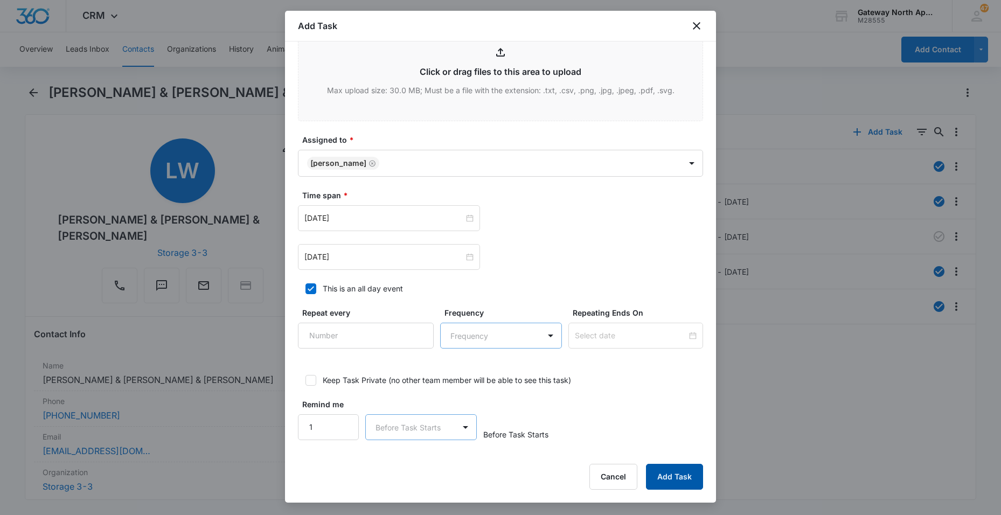
click at [671, 477] on button "Add Task" at bounding box center [674, 477] width 57 height 26
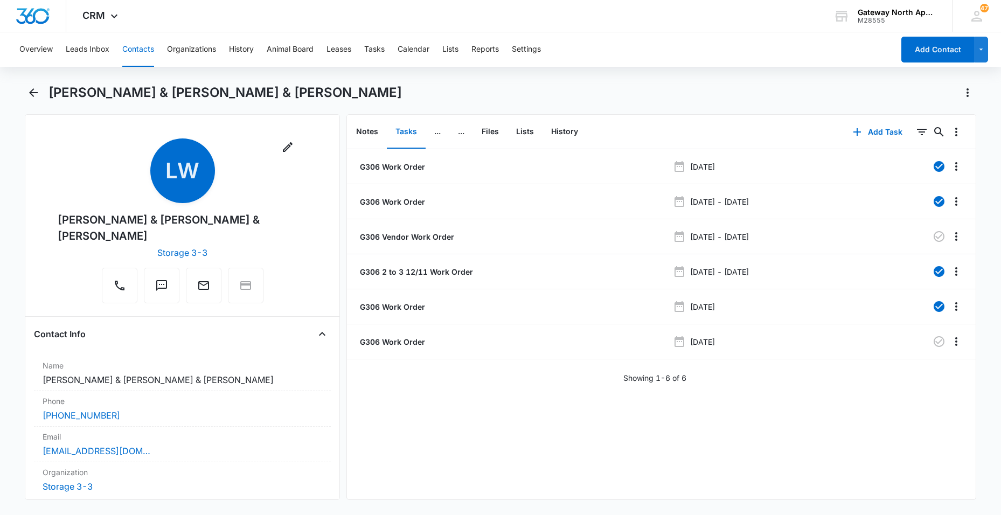
click at [137, 43] on button "Contacts" at bounding box center [138, 49] width 32 height 34
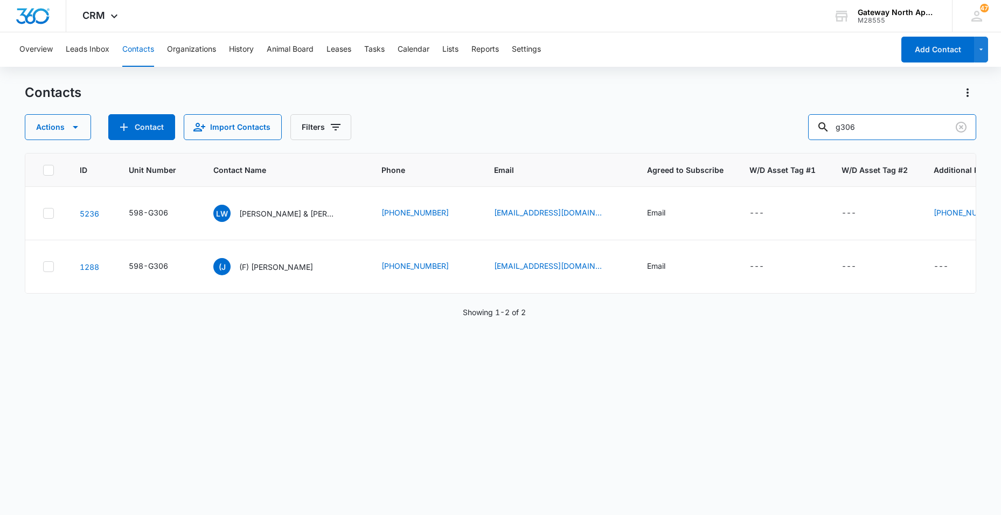
drag, startPoint x: 865, startPoint y: 124, endPoint x: 733, endPoint y: 125, distance: 132.0
click at [734, 125] on div "Actions Contact Import Contacts Filters g306" at bounding box center [500, 127] width 951 height 26
drag, startPoint x: 878, startPoint y: 132, endPoint x: 622, endPoint y: 155, distance: 256.8
click at [657, 145] on div "Contacts Actions Contact Import Contacts Filters h303 ID Unit Number Contact Na…" at bounding box center [500, 299] width 951 height 430
type input "0598"
